Goal: Use online tool/utility: Utilize a website feature to perform a specific function

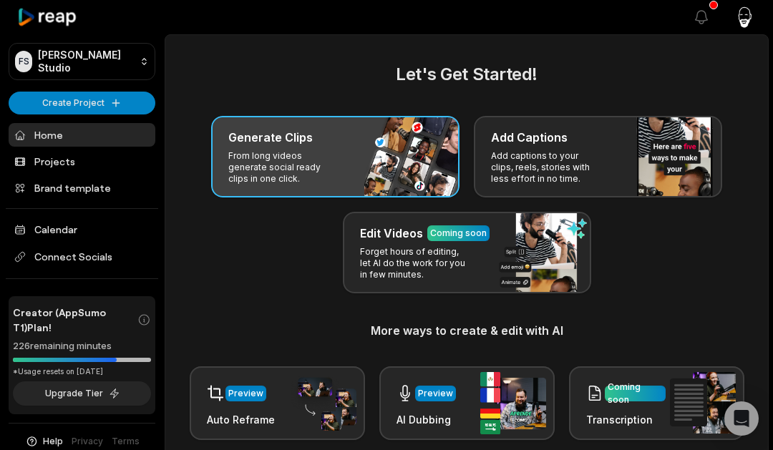
click at [283, 156] on p "From long videos generate social ready clips in one click." at bounding box center [283, 167] width 111 height 34
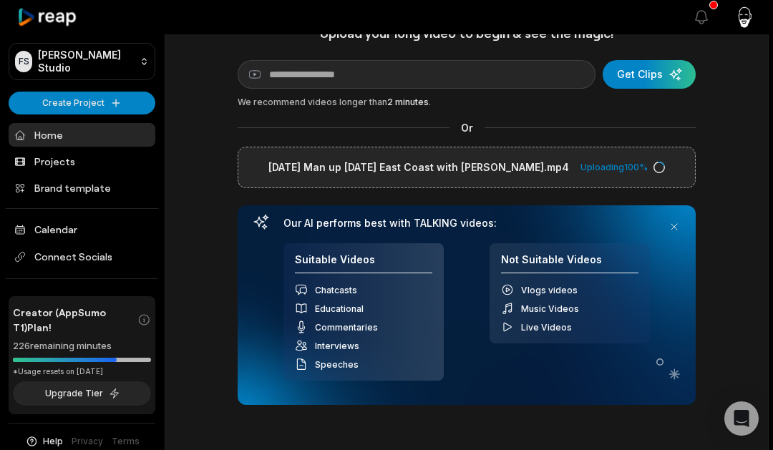
scroll to position [23, 0]
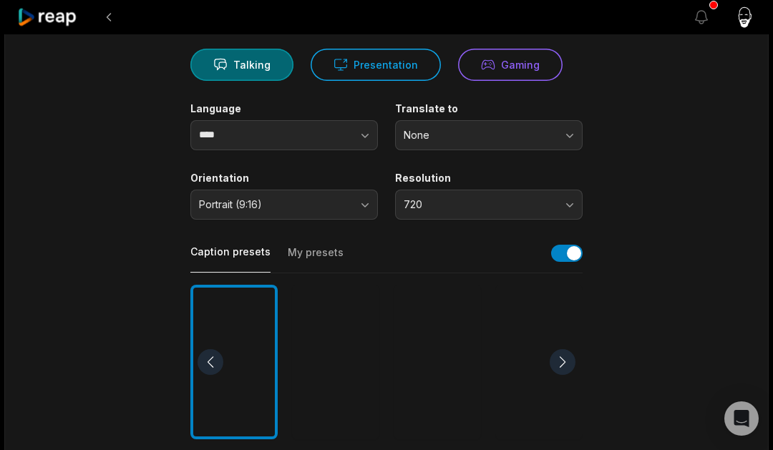
scroll to position [139, 0]
click at [351, 209] on button "Portrait (9:16)" at bounding box center [283, 204] width 187 height 30
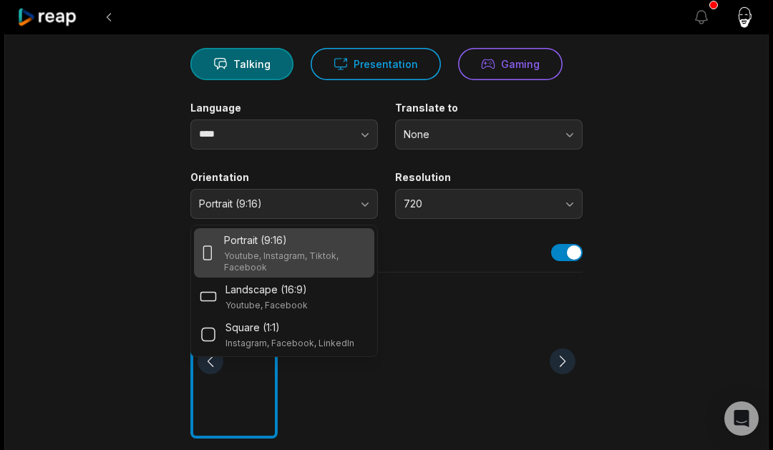
scroll to position [137, 0]
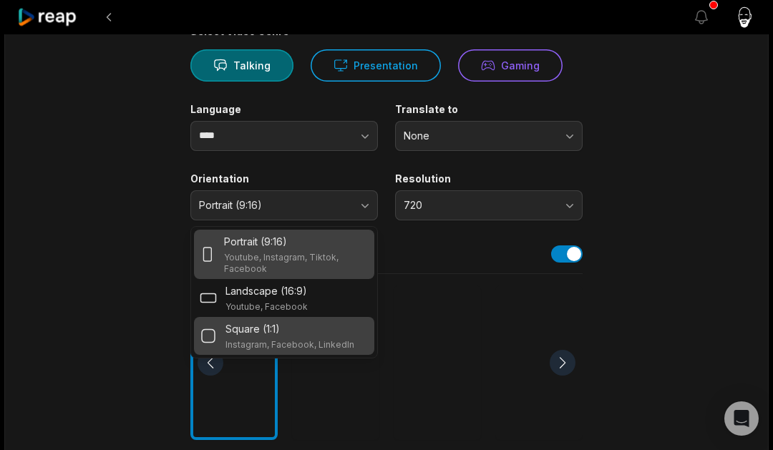
click at [303, 328] on div "Square (1:1)" at bounding box center [289, 328] width 129 height 15
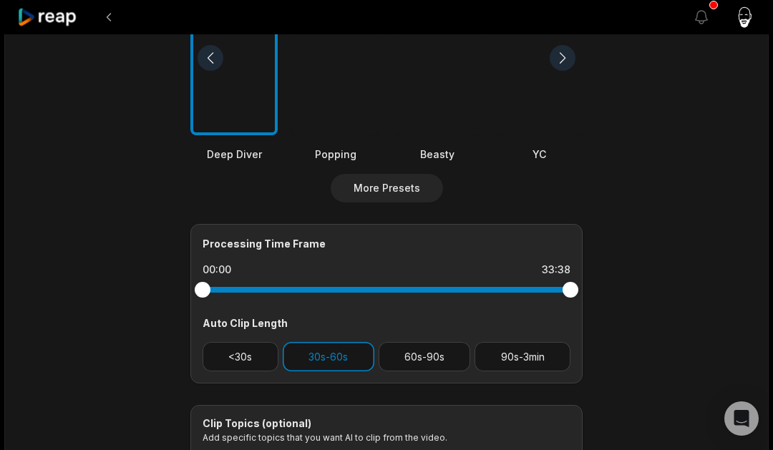
scroll to position [458, 0]
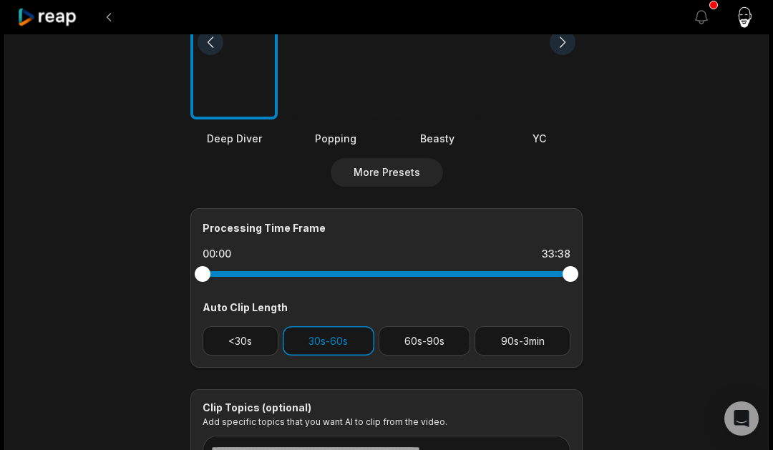
drag, startPoint x: 434, startPoint y: 338, endPoint x: 469, endPoint y: 333, distance: 35.4
click at [435, 338] on button "60s-90s" at bounding box center [424, 340] width 92 height 29
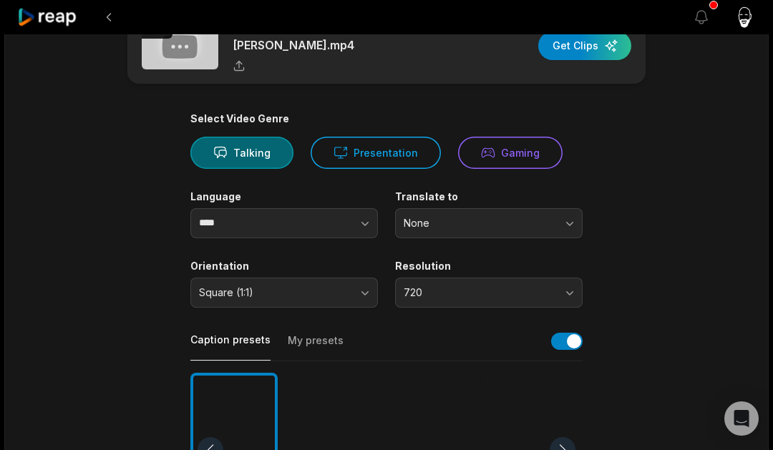
scroll to position [0, 0]
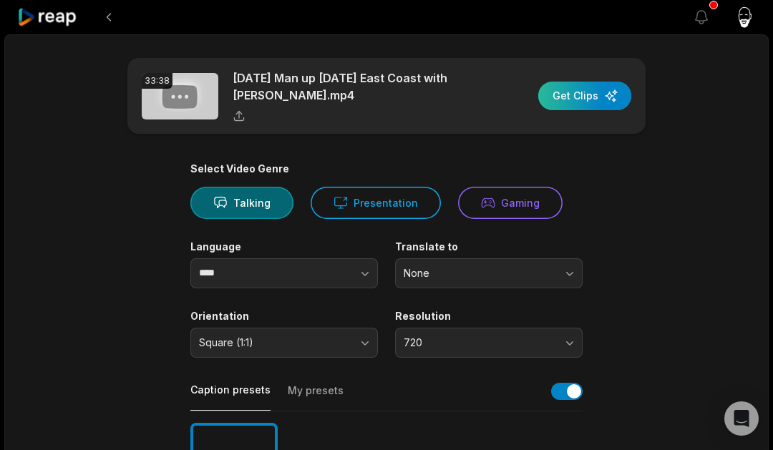
click at [585, 96] on div "button" at bounding box center [584, 96] width 93 height 29
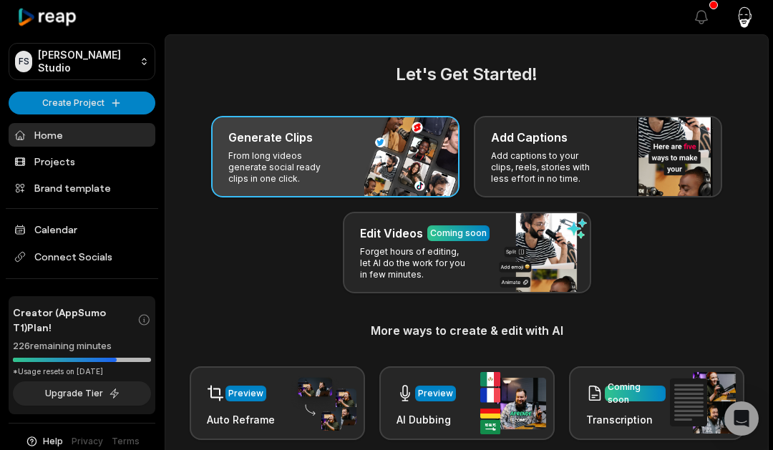
click at [311, 148] on div "Generate Clips From long videos generate social ready clips in one click." at bounding box center [335, 157] width 248 height 82
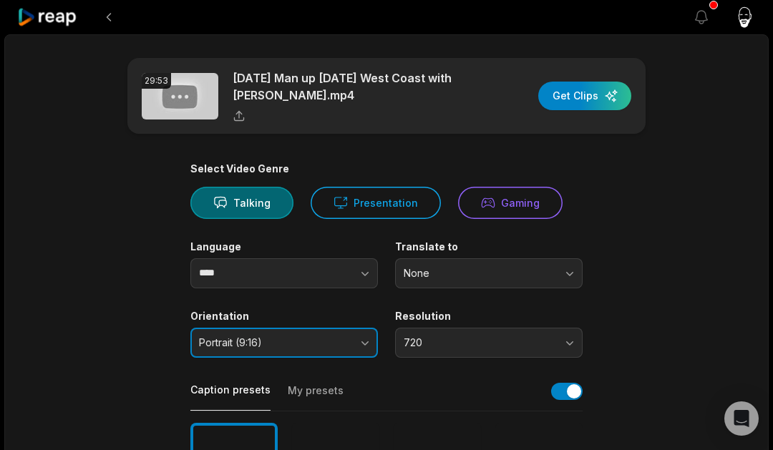
click at [264, 344] on span "Portrait (9:16)" at bounding box center [274, 342] width 150 height 13
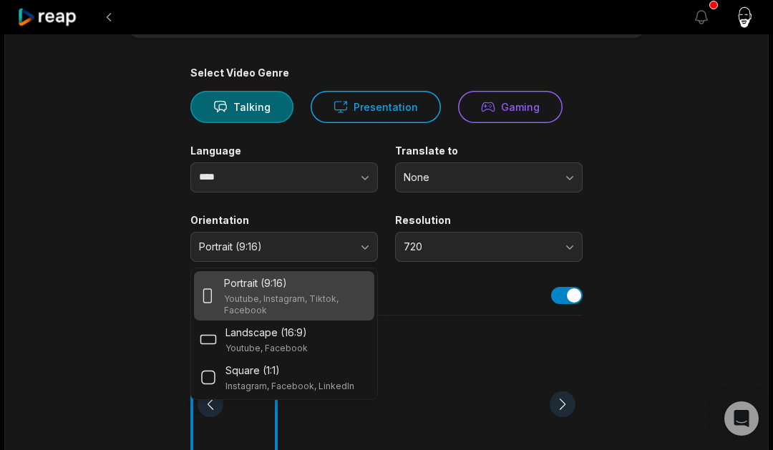
scroll to position [99, 0]
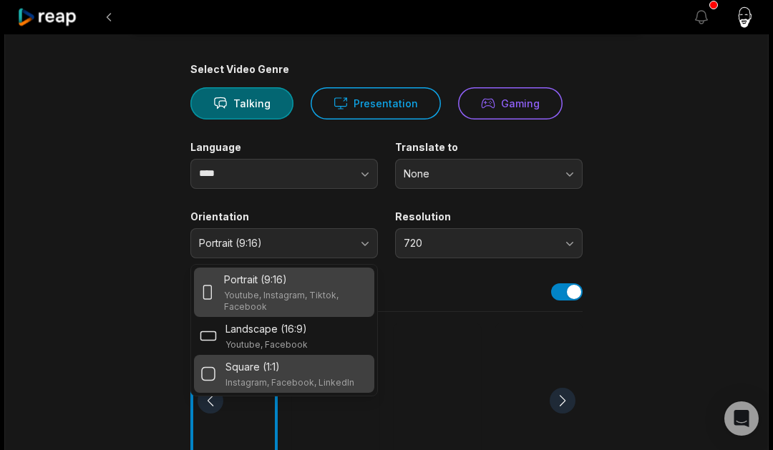
click at [274, 374] on div "Square (1:1) Instagram, Facebook, LinkedIn" at bounding box center [289, 373] width 129 height 29
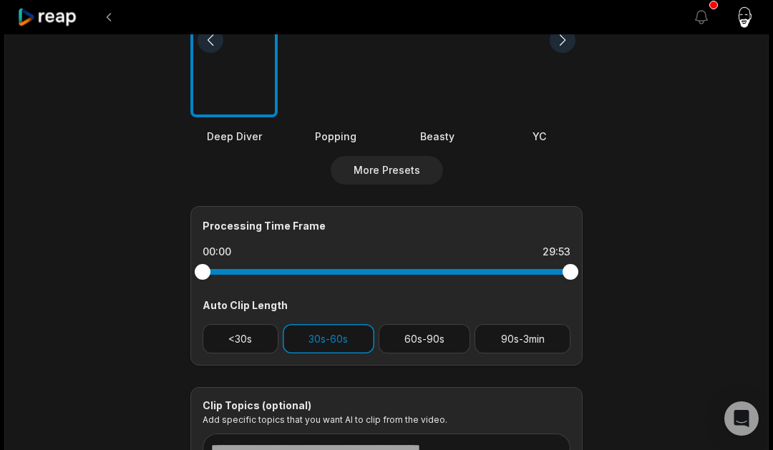
scroll to position [461, 0]
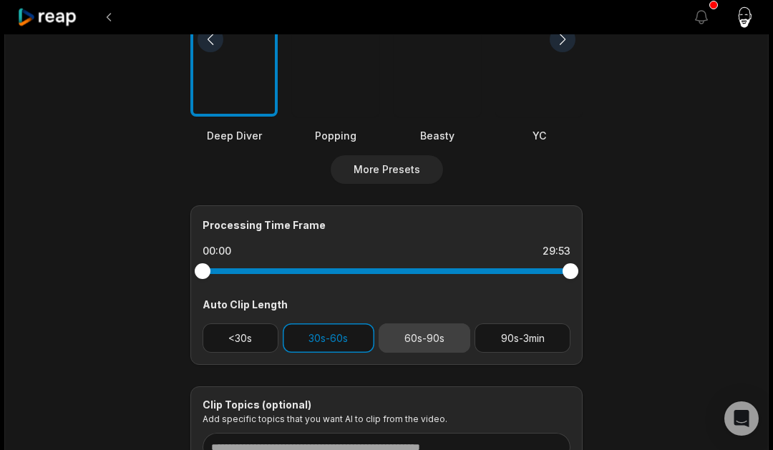
click at [420, 339] on button "60s-90s" at bounding box center [424, 337] width 92 height 29
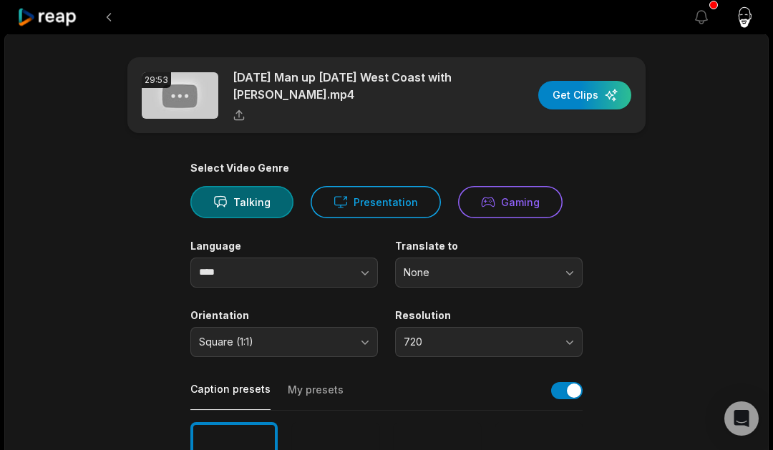
scroll to position [0, 0]
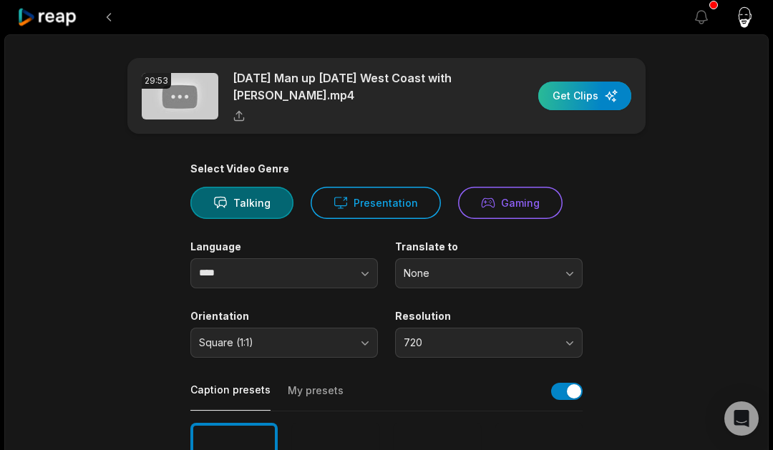
click at [577, 100] on div "button" at bounding box center [584, 96] width 93 height 29
